Goal: Task Accomplishment & Management: Use online tool/utility

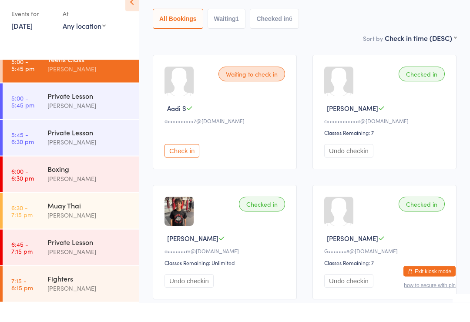
scroll to position [292, 0]
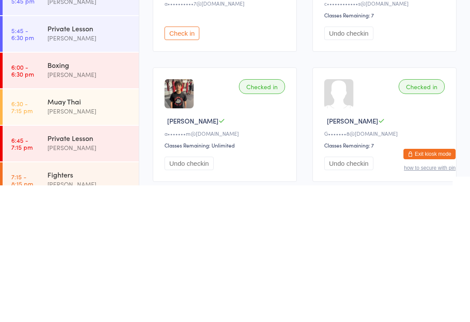
click at [85, 206] on div "[PERSON_NAME]" at bounding box center [89, 211] width 84 height 10
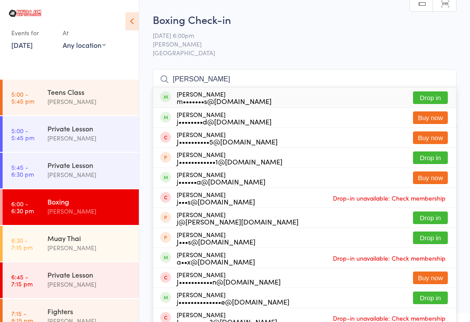
type input "[PERSON_NAME]"
click at [433, 98] on button "Drop in" at bounding box center [430, 97] width 35 height 13
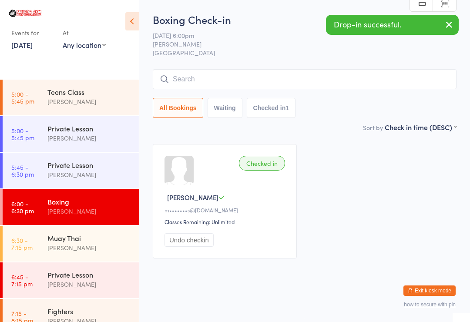
click at [87, 239] on div "Muay Thai" at bounding box center [89, 238] width 84 height 10
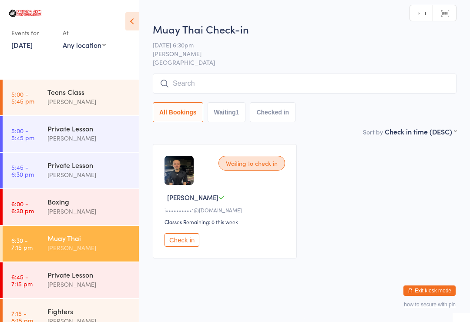
click at [198, 82] on input "search" at bounding box center [305, 84] width 304 height 20
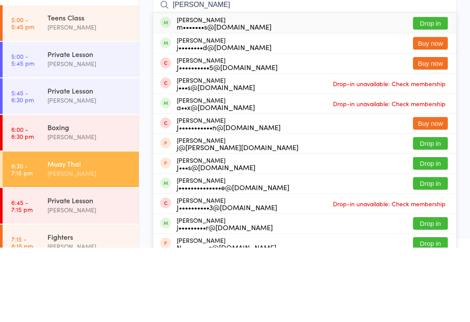
type input "[PERSON_NAME]"
click at [434, 91] on button "Drop in" at bounding box center [430, 97] width 35 height 13
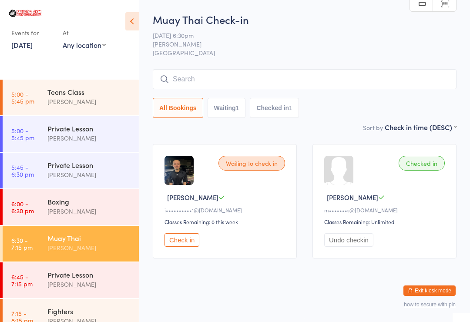
click at [77, 200] on div "Boxing" at bounding box center [89, 202] width 84 height 10
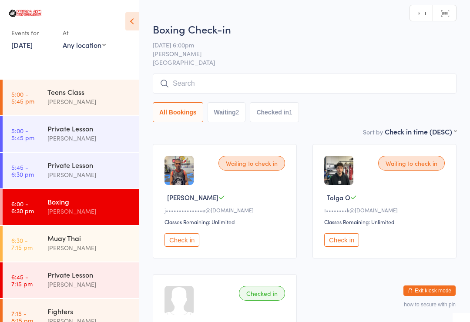
click at [341, 245] on button "Check in" at bounding box center [341, 239] width 35 height 13
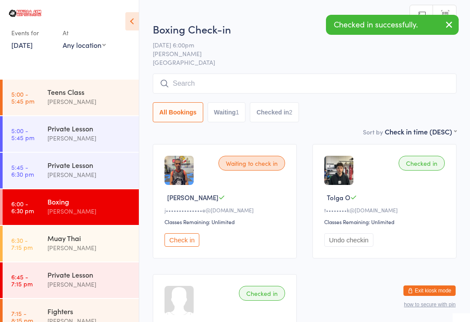
click at [111, 235] on div "Muay Thai" at bounding box center [89, 238] width 84 height 10
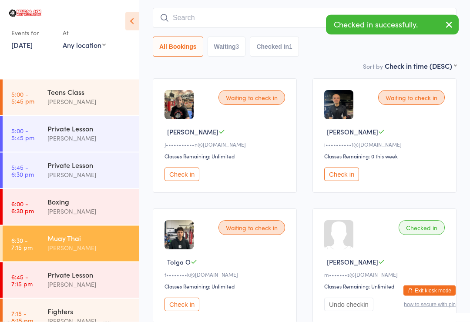
scroll to position [66, 0]
click at [196, 303] on button "Check in" at bounding box center [182, 303] width 35 height 13
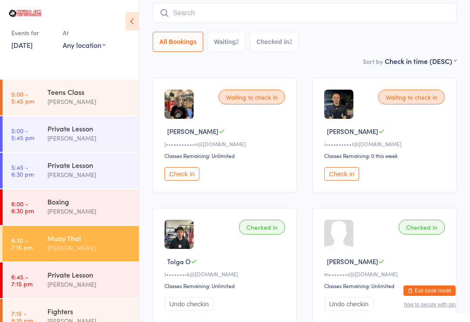
scroll to position [80, 0]
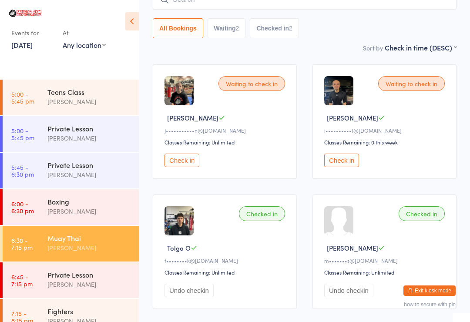
click at [346, 162] on button "Check in" at bounding box center [341, 160] width 35 height 13
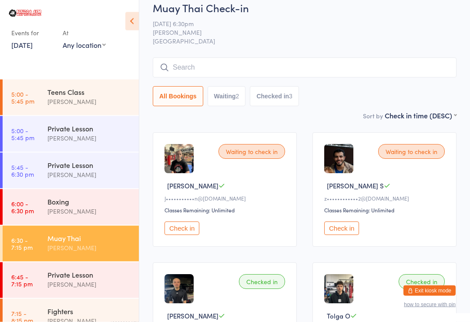
click at [367, 63] on input "search" at bounding box center [305, 68] width 304 height 20
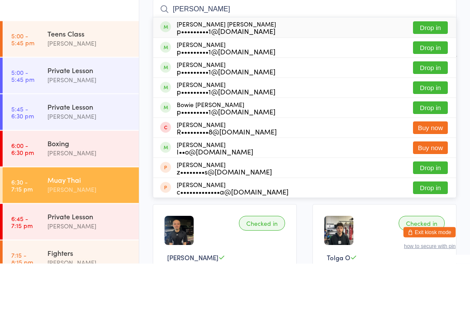
type input "[PERSON_NAME]"
click at [428, 140] on button "Drop in" at bounding box center [430, 146] width 35 height 13
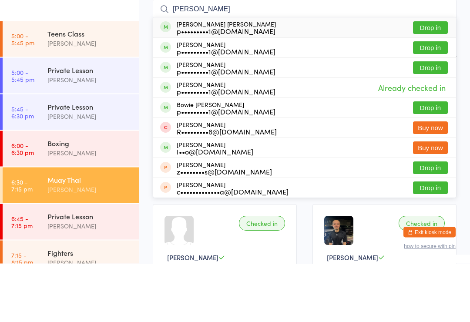
type input "[PERSON_NAME]"
click at [431, 160] on button "Drop in" at bounding box center [430, 166] width 35 height 13
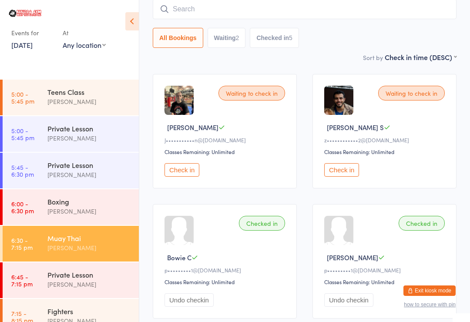
click at [182, 170] on button "Check in" at bounding box center [182, 169] width 35 height 13
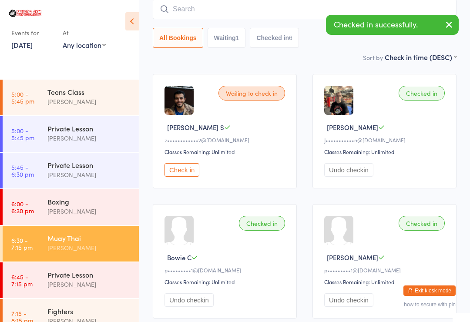
click at [188, 173] on button "Check in" at bounding box center [182, 169] width 35 height 13
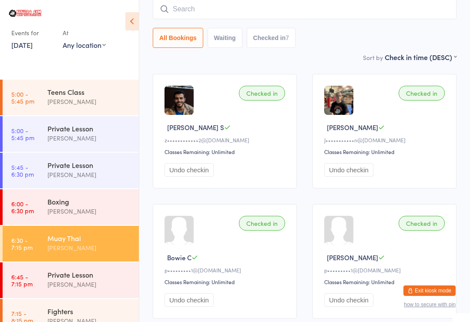
click at [249, 8] on input "search" at bounding box center [305, 9] width 304 height 20
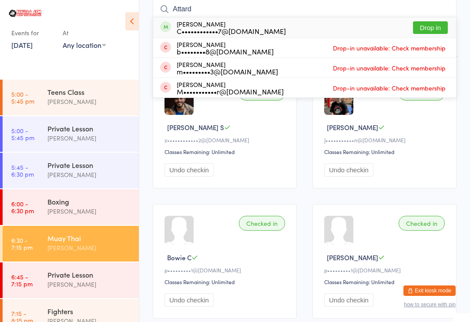
type input "Attard"
click at [431, 24] on button "Drop in" at bounding box center [430, 27] width 35 height 13
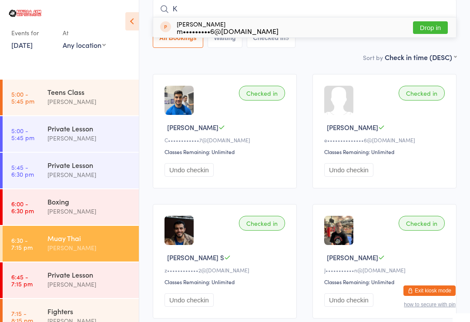
click at [224, 4] on input "K" at bounding box center [305, 9] width 304 height 20
click at [211, 7] on input "K" at bounding box center [305, 9] width 304 height 20
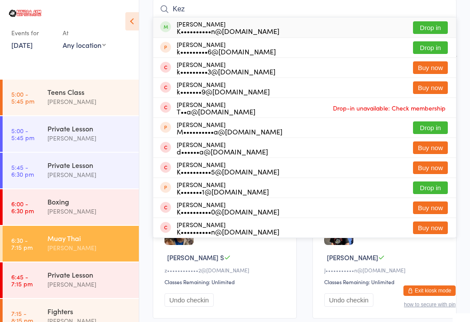
type input "Kez"
click at [428, 27] on button "Drop in" at bounding box center [430, 27] width 35 height 13
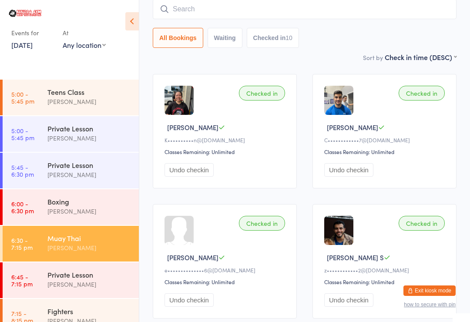
click at [250, 7] on input "search" at bounding box center [305, 9] width 304 height 20
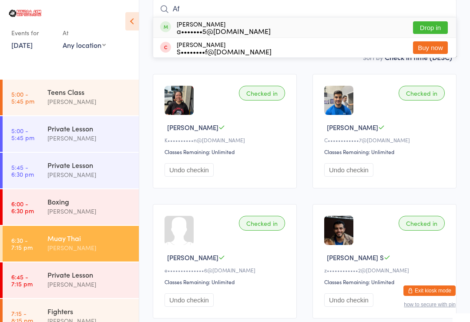
type input "Af"
click at [431, 26] on button "Drop in" at bounding box center [430, 27] width 35 height 13
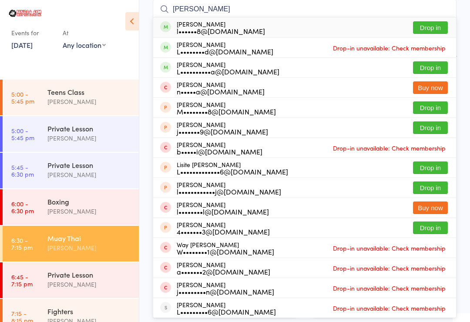
type input "[PERSON_NAME]"
click at [427, 26] on button "Drop in" at bounding box center [430, 27] width 35 height 13
